Goal: Task Accomplishment & Management: Manage account settings

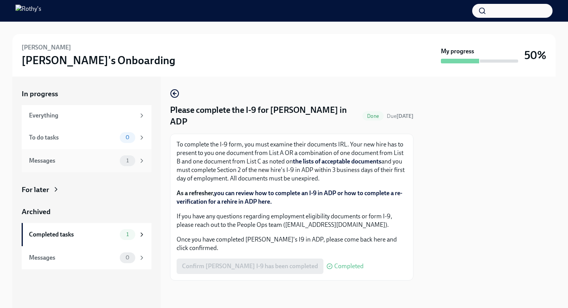
click at [86, 159] on div "Messages" at bounding box center [73, 160] width 88 height 8
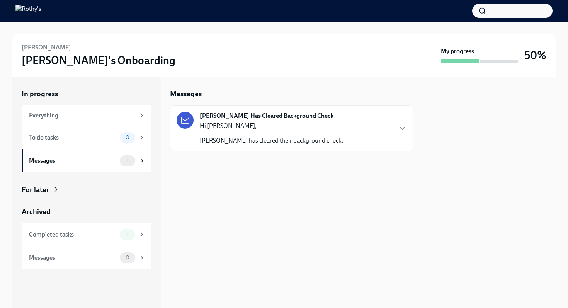
click at [238, 132] on div "Hi [PERSON_NAME], [PERSON_NAME] has cleared their background check." at bounding box center [271, 133] width 143 height 23
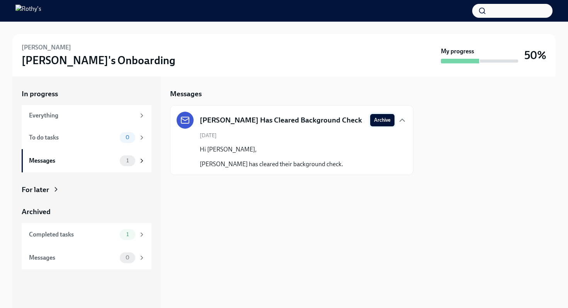
click at [383, 121] on span "Archive" at bounding box center [382, 120] width 17 height 8
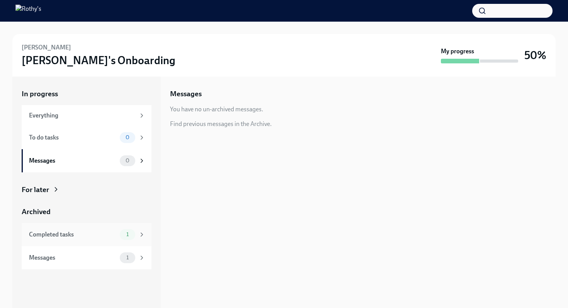
click at [78, 238] on div "Completed tasks" at bounding box center [73, 234] width 88 height 8
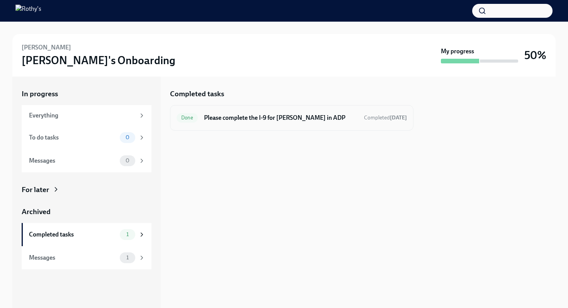
click at [243, 123] on div "Done Please complete the I-9 for [PERSON_NAME] in ADP Completed [DATE]" at bounding box center [291, 118] width 230 height 12
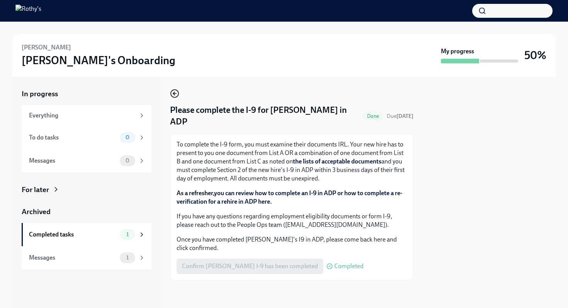
click at [171, 93] on circle "button" at bounding box center [175, 94] width 8 height 8
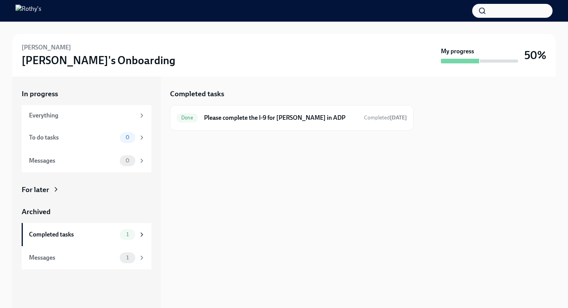
click at [461, 62] on div at bounding box center [460, 61] width 38 height 5
click at [94, 256] on div "Messages" at bounding box center [73, 257] width 88 height 8
